Goal: Transaction & Acquisition: Purchase product/service

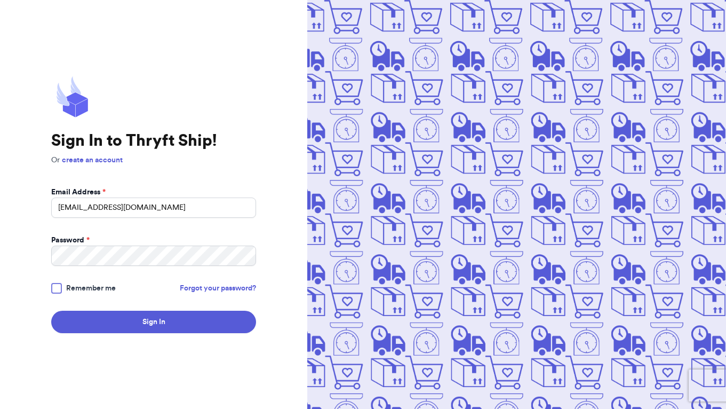
type input "[EMAIL_ADDRESS][DOMAIN_NAME]"
click at [154, 322] on button "Sign In" at bounding box center [153, 321] width 205 height 22
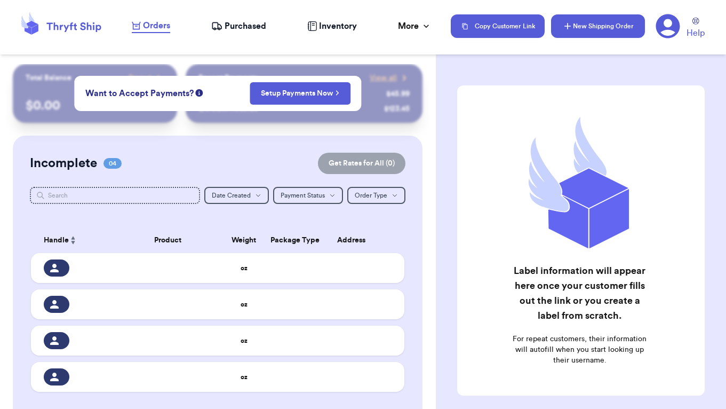
click at [612, 30] on button "New Shipping Order" at bounding box center [598, 25] width 94 height 23
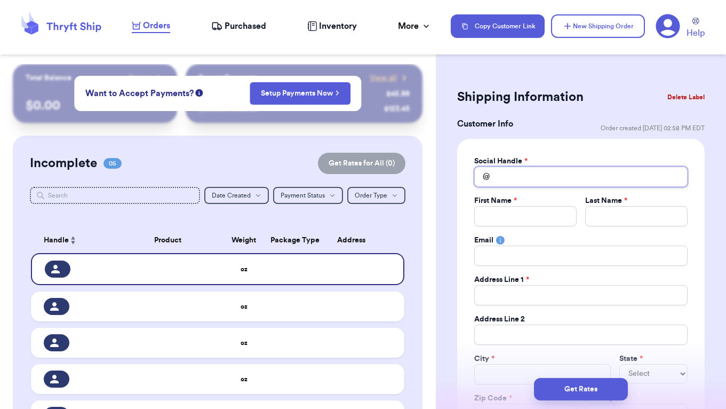
click at [532, 177] on input "Total Amount Paid" at bounding box center [580, 176] width 213 height 20
type input "K"
type input "Ka"
type input "Kat"
type input "Kath"
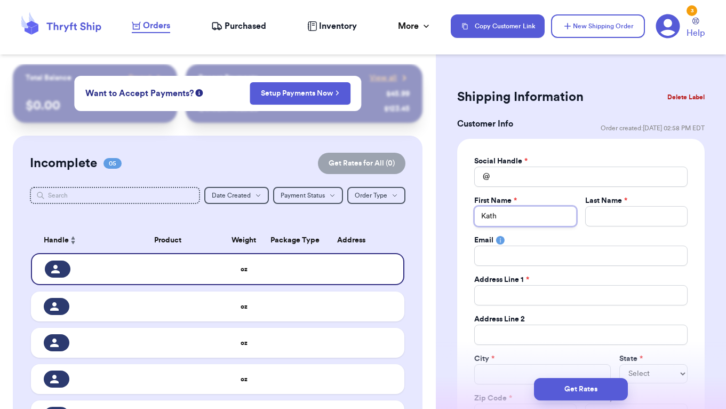
type input "Kathr"
type input "[PERSON_NAME]"
click at [513, 214] on input "[PERSON_NAME]" at bounding box center [525, 216] width 102 height 20
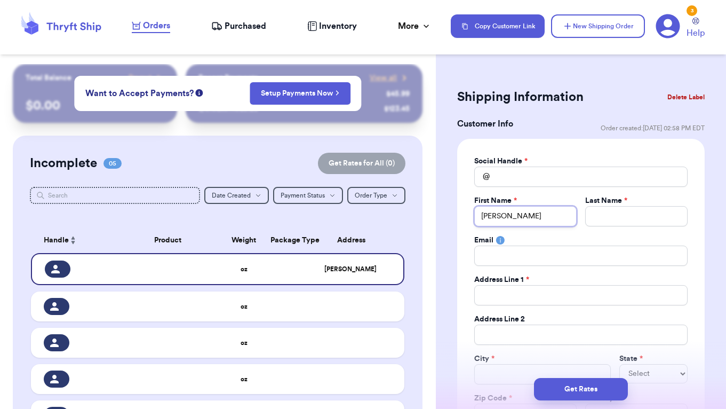
type input "[PERSON_NAME]"
type input "Kathr"
type input "Kath"
type input "Kat"
type input "Ka"
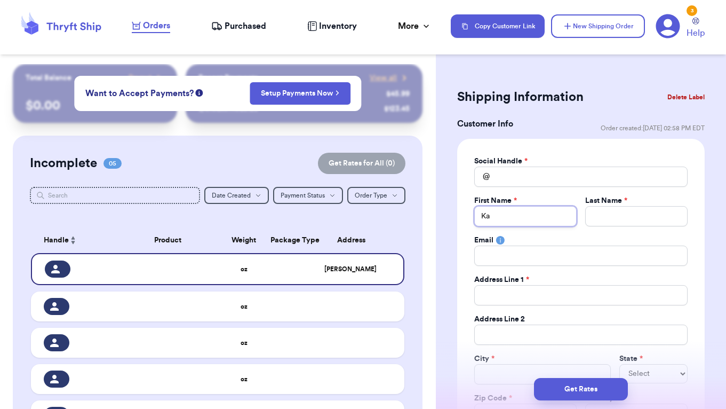
type input "K"
type input "J"
type input "[PERSON_NAME]"
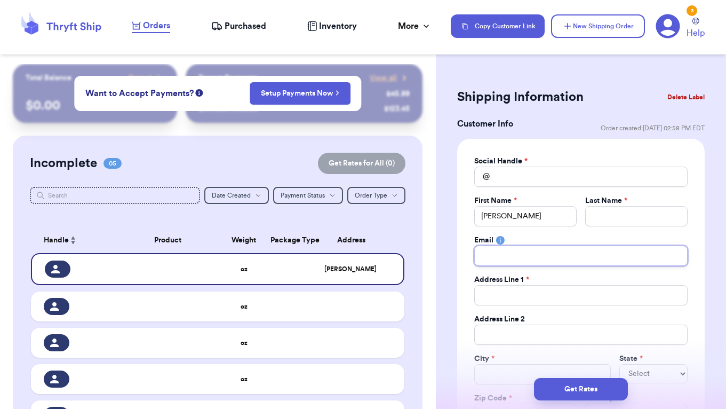
type input "j"
type input "jj"
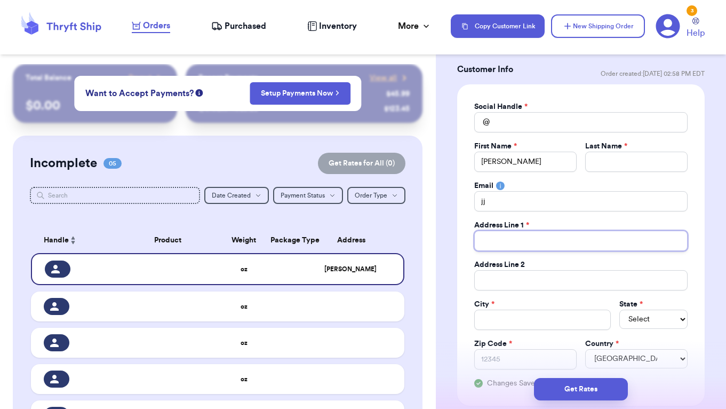
scroll to position [56, 0]
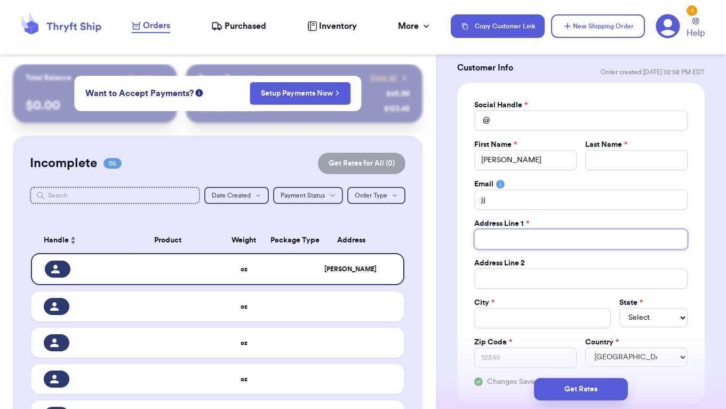
type input "4"
type input "49"
type input "499"
type input "499 T"
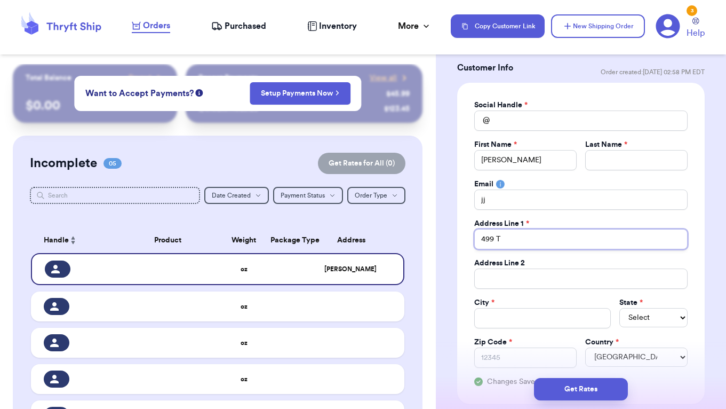
type input "499 Tr"
type input "499 Tre"
type input "499 Trea"
type input "499 Treas"
type input "499 Treasu"
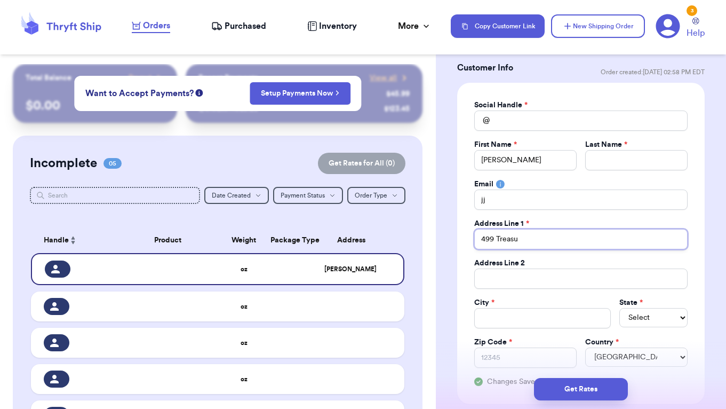
type input "499 Treasur"
type input "499 Treasure"
type input "499 Treasure I"
type input "499 Treasure Is"
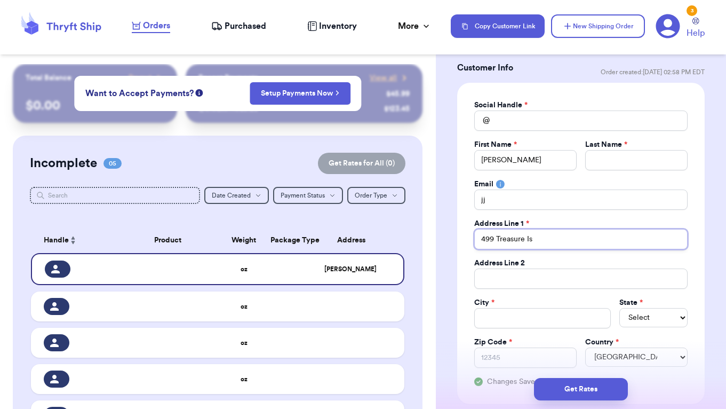
type input "499 Treasure Isl"
type input "499 Treasure Isla"
type input "499 Treasure Islan"
type input "499 [GEOGRAPHIC_DATA]"
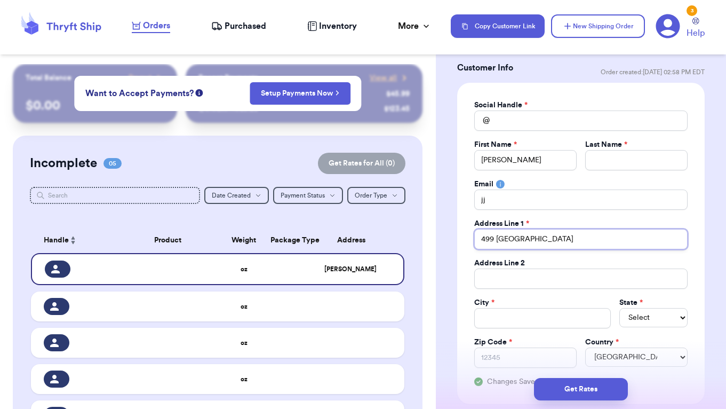
type input "499 Treasure Island D"
type input "[STREET_ADDRESS]"
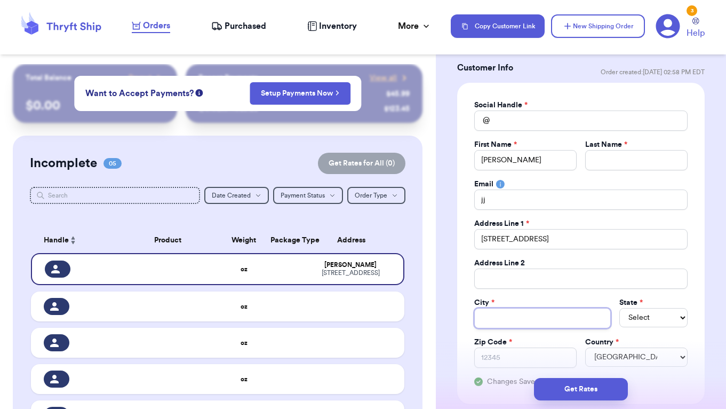
type input "M"
type input "Ma"
type input "Mat"
type input "[PERSON_NAME]"
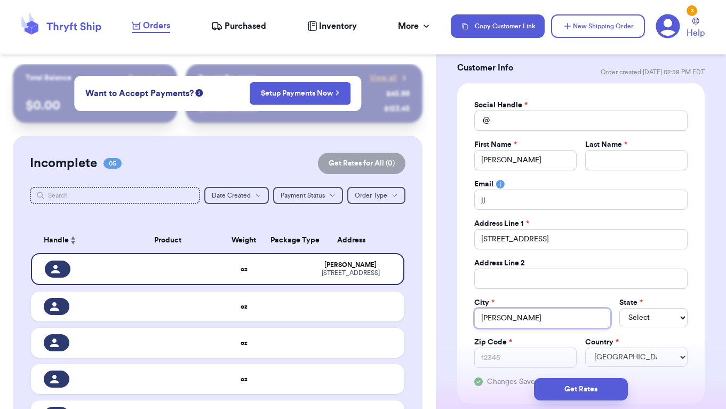
type input "Mattaw"
type input "Mattawa"
type input "Mattawan"
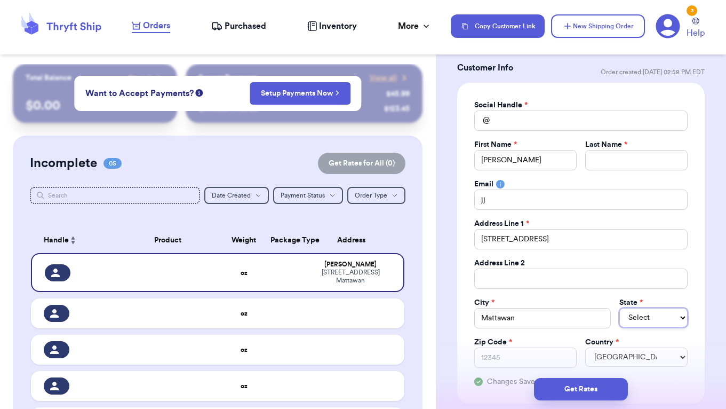
select select "ME"
select select "MI"
type input "4"
type input "49"
type input "490"
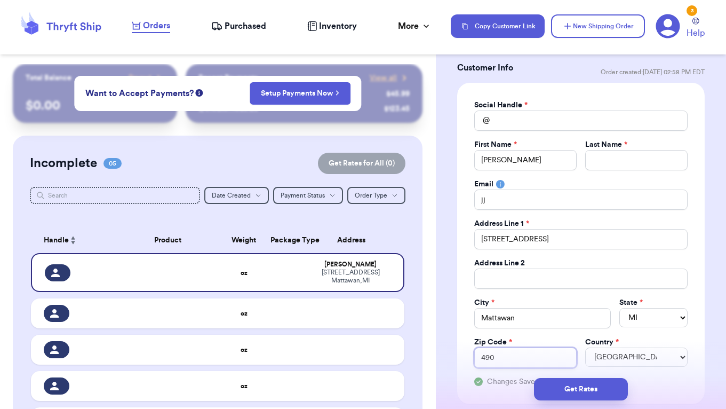
type input "4907"
type input "49071"
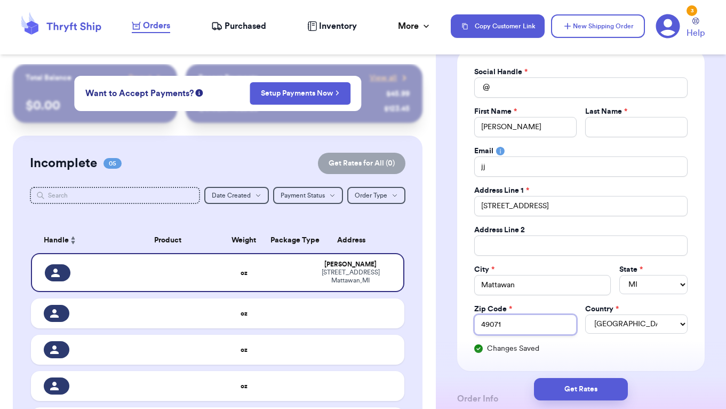
scroll to position [89, 0]
type input "49071"
click at [606, 125] on input "Total Amount Paid" at bounding box center [636, 127] width 102 height 20
type input "H"
type input "Ho"
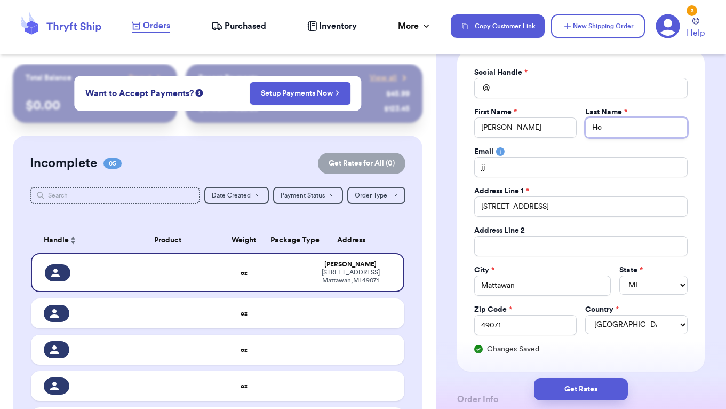
type input "Hof"
type input "[PERSON_NAME]"
type input "Hoffm"
type input "Hoffma"
type input "[PERSON_NAME]"
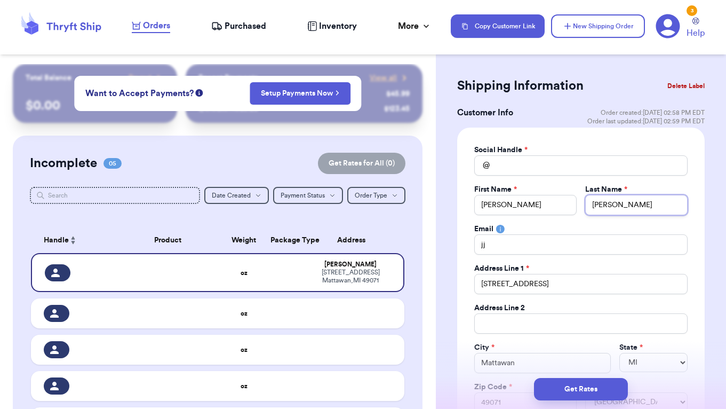
scroll to position [15, 0]
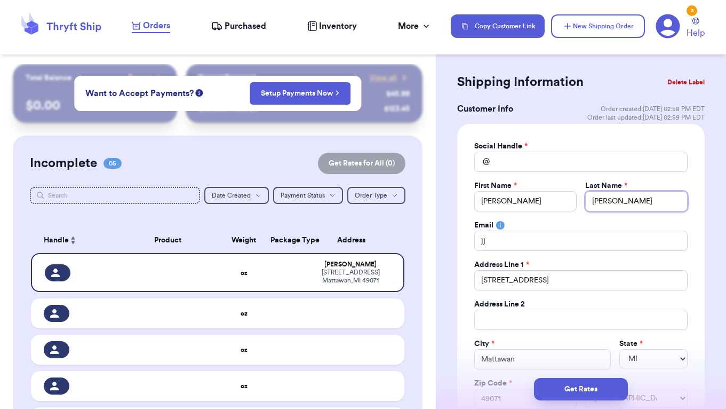
type input "[PERSON_NAME]"
click at [513, 169] on input "Total Amount Paid" at bounding box center [580, 161] width 213 height 20
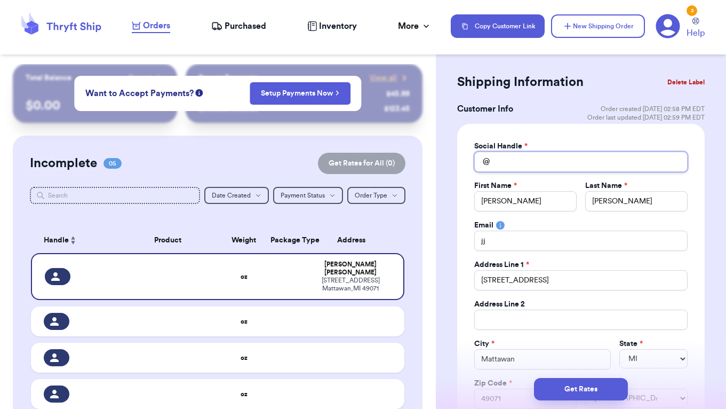
type input "j"
type input "jj"
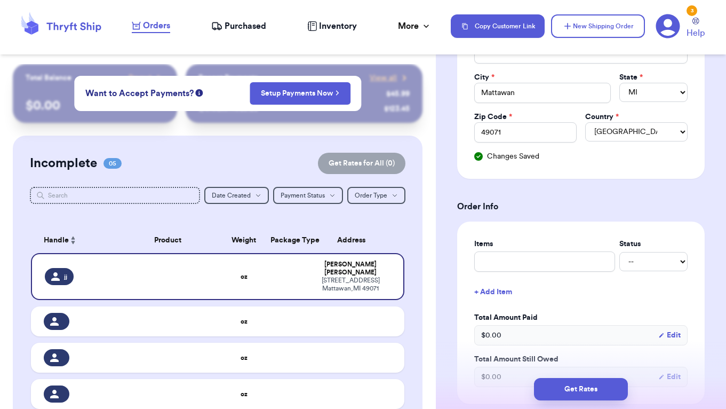
scroll to position [281, 0]
type input "jj"
type input "M"
type input "Mo"
type input "Mou"
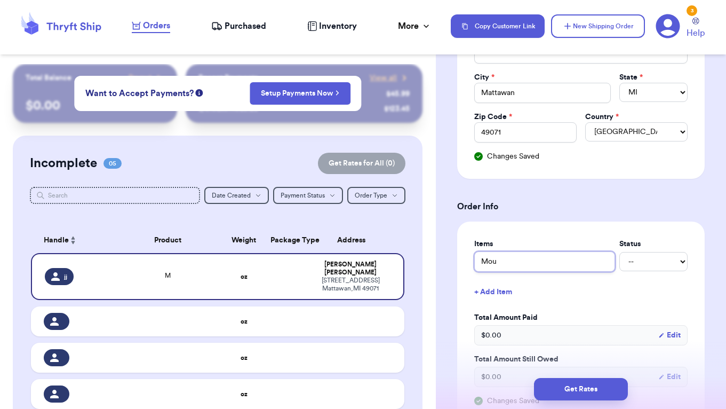
type input "Moun"
type input "Mount"
type input "Mounta"
type input "Mountai"
type input "Mountain"
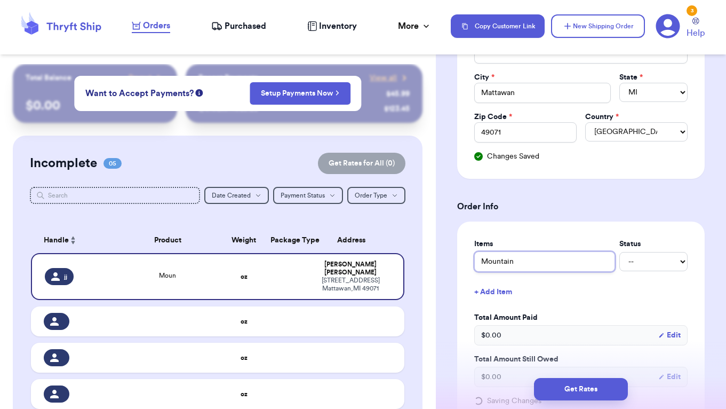
type input "Mountain"
type input "Mountain H"
type input "Mountain Ha"
type input "Mountain Har"
type input "Mountain Harw"
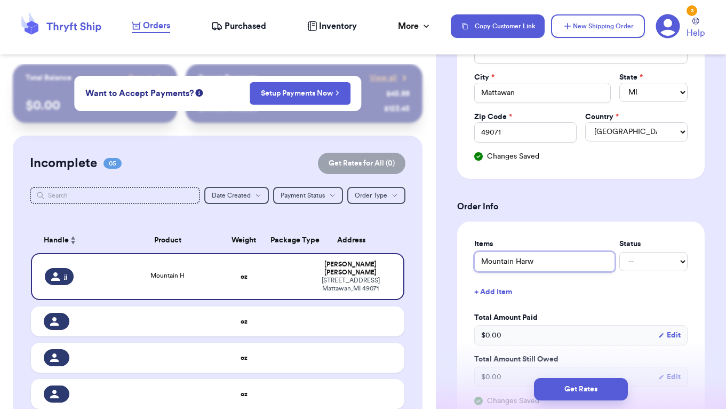
type input "Mountain Harwa"
type input "Mountain Harwar"
type input "Mountain Harwa"
type input "Mountain Harw"
type input "Mountain Har"
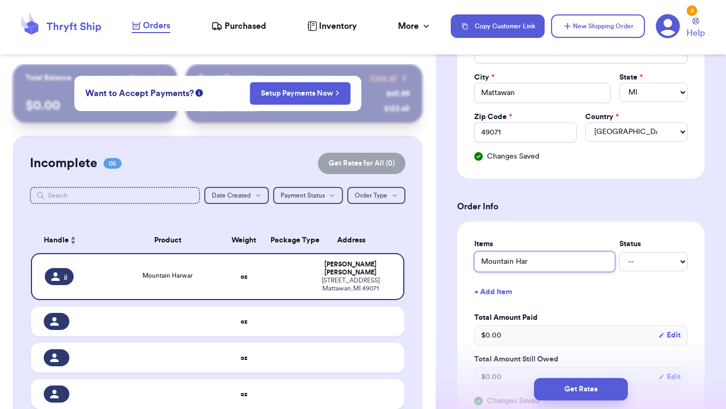
type input "Mountain Hard"
type input "Mountain Hardw"
type input "Mountain Hardwa"
type input "Mountain Hardwar"
type input "Mountain Hardware"
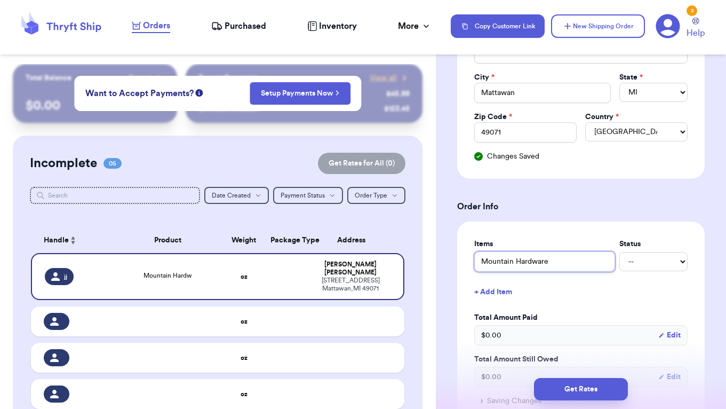
type input "Mountain Hardware"
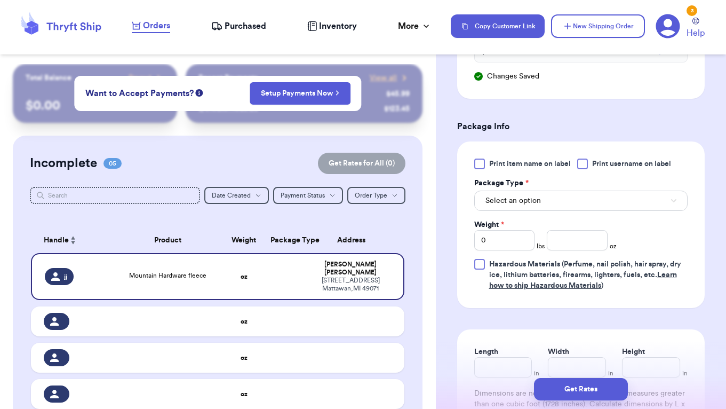
scroll to position [632, 0]
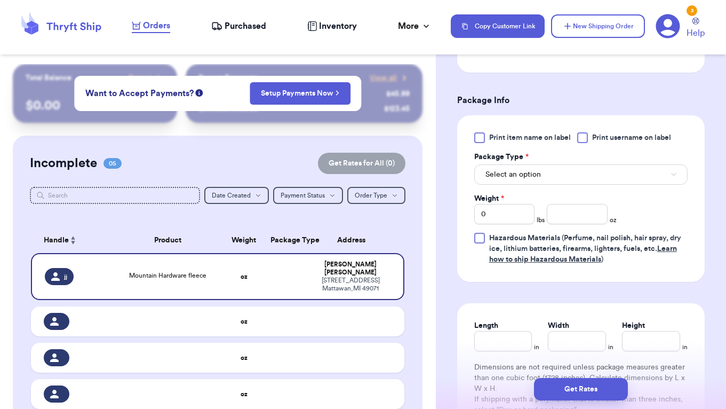
click at [511, 174] on span "Select an option" at bounding box center [512, 174] width 55 height 11
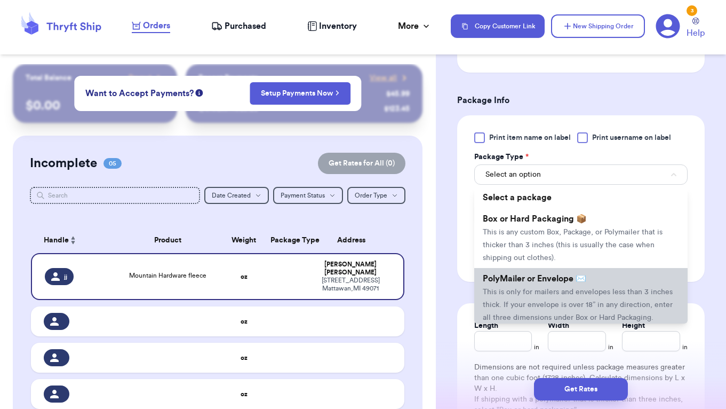
click at [525, 299] on li "PolyMailer or Envelope ✉️ This is only for mailers and envelopes less than 3 in…" at bounding box center [580, 298] width 213 height 60
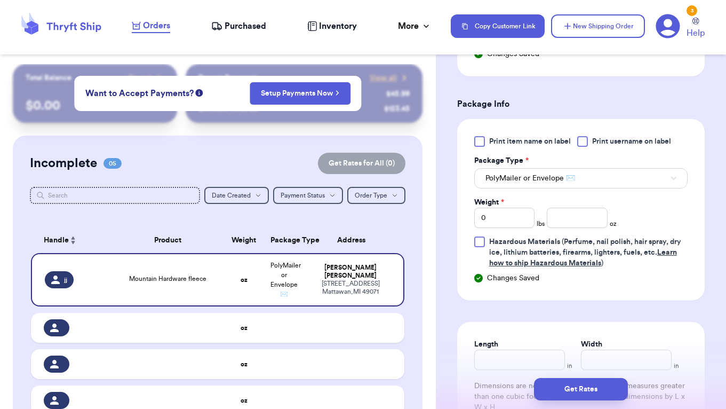
scroll to position [624, 0]
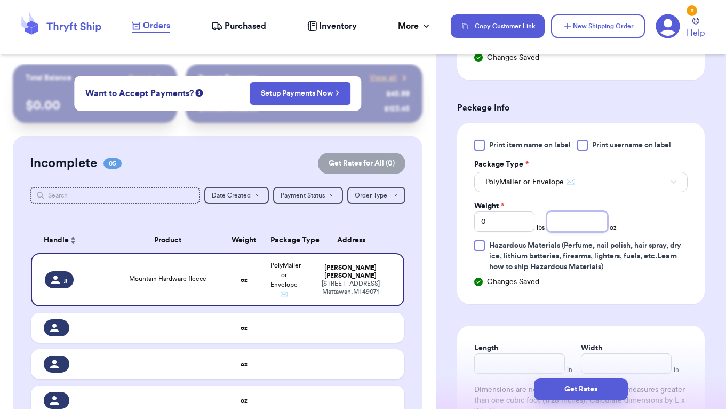
click at [577, 216] on input "number" at bounding box center [577, 221] width 60 height 20
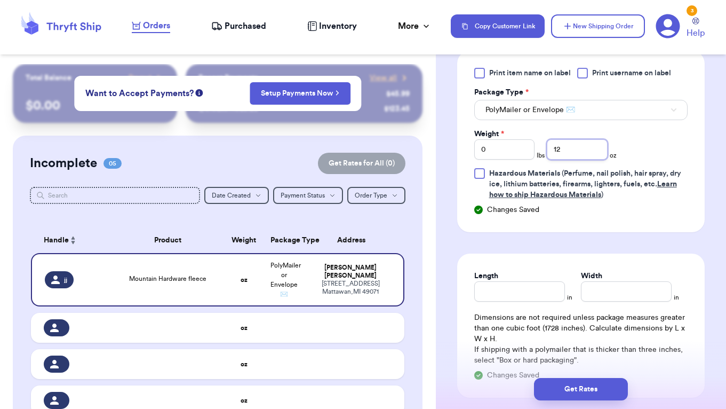
scroll to position [700, 0]
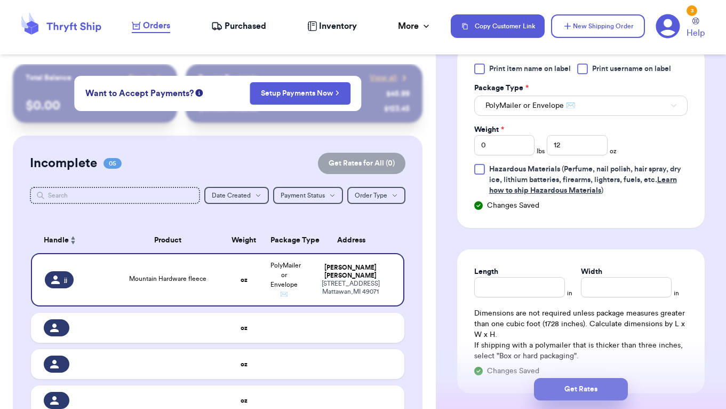
click at [578, 385] on button "Get Rates" at bounding box center [581, 389] width 94 height 22
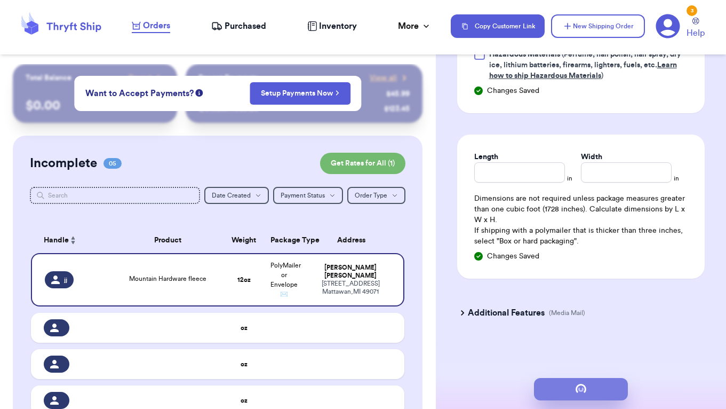
scroll to position [0, 0]
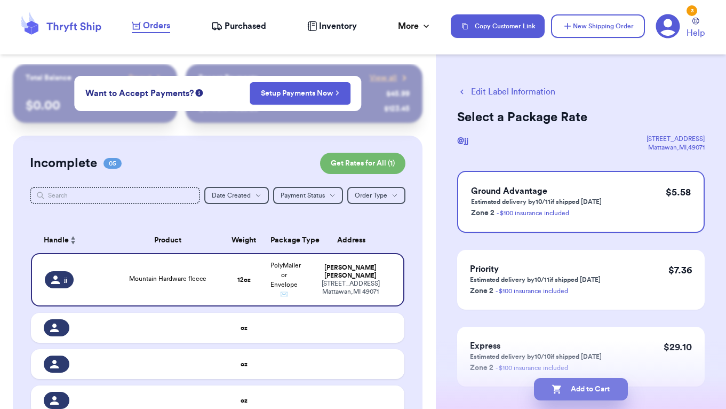
click at [578, 390] on button "Add to Cart" at bounding box center [581, 389] width 94 height 22
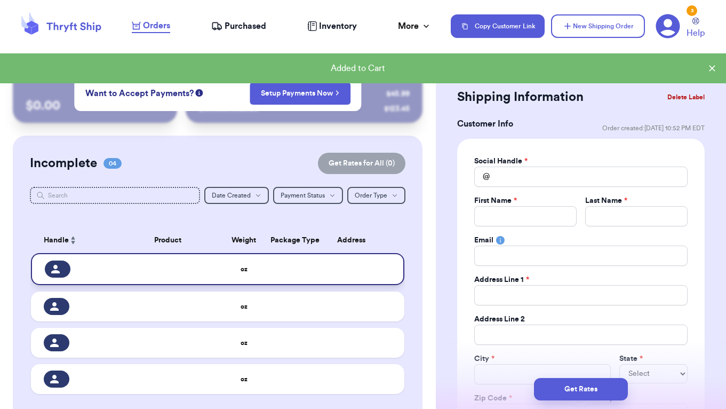
click at [111, 285] on td at bounding box center [167, 269] width 113 height 32
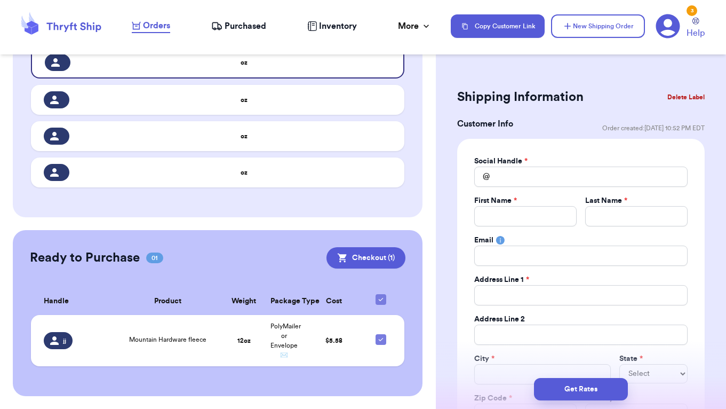
click at [71, 29] on icon at bounding box center [73, 27] width 54 height 10
click at [111, 65] on td at bounding box center [167, 62] width 113 height 32
click at [326, 260] on button "Checkout ( 1 )" at bounding box center [365, 257] width 79 height 21
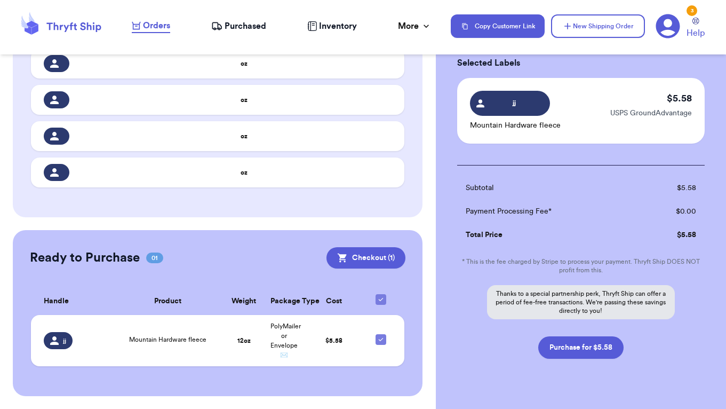
scroll to position [71, 0]
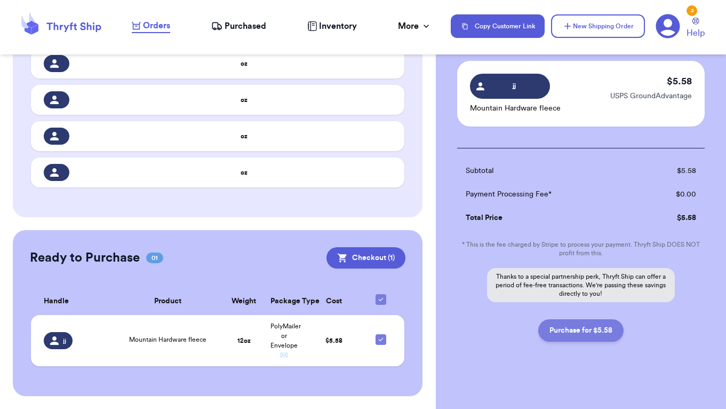
click at [586, 334] on button "Purchase for $5.58" at bounding box center [580, 330] width 85 height 22
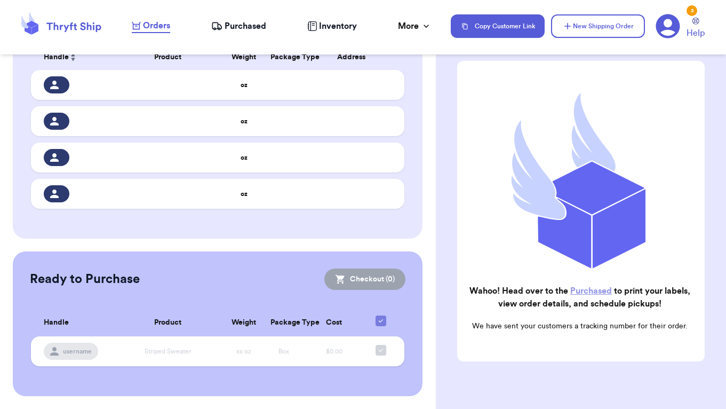
click at [582, 293] on link "Purchased" at bounding box center [591, 290] width 42 height 9
